Goal: Task Accomplishment & Management: Use online tool/utility

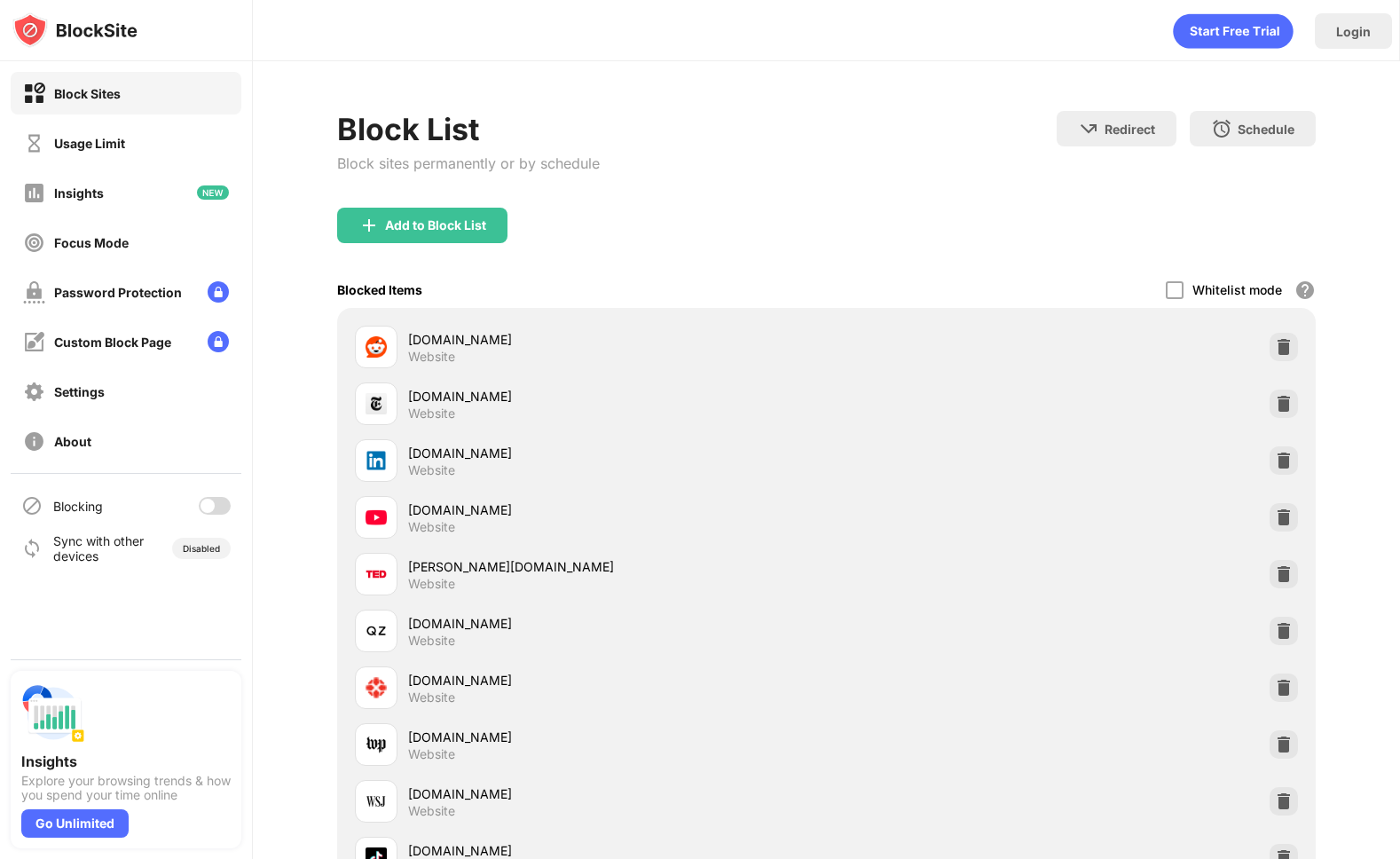
click at [214, 498] on div at bounding box center [215, 505] width 32 height 17
